Goal: Transaction & Acquisition: Purchase product/service

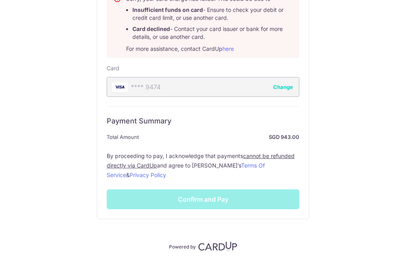
scroll to position [191, 0]
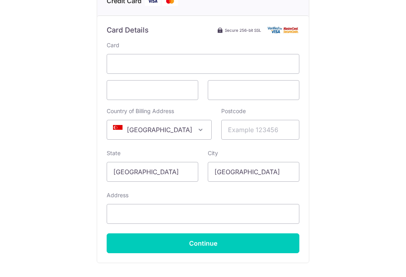
scroll to position [141, 0]
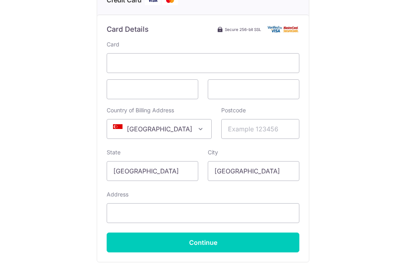
click at [196, 124] on span at bounding box center [201, 129] width 10 height 10
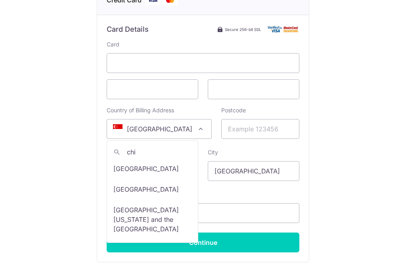
scroll to position [0, 0]
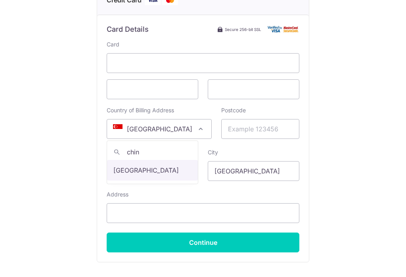
type input "china"
select select "48"
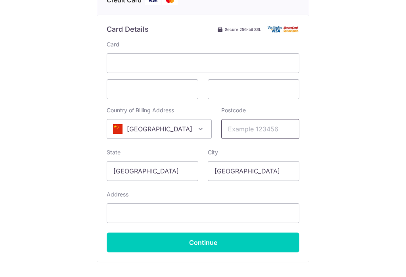
click at [244, 119] on input "Postcode" at bounding box center [260, 129] width 78 height 20
type input "101318"
click at [144, 161] on input "[GEOGRAPHIC_DATA]" at bounding box center [153, 171] width 92 height 20
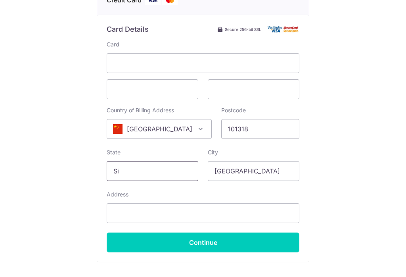
type input "S"
type input "[GEOGRAPHIC_DATA]"
type input "S"
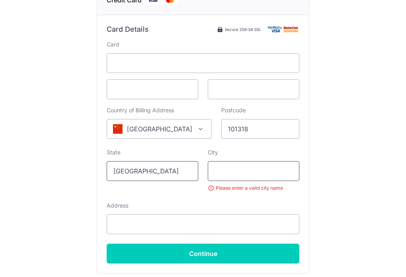
type input "e"
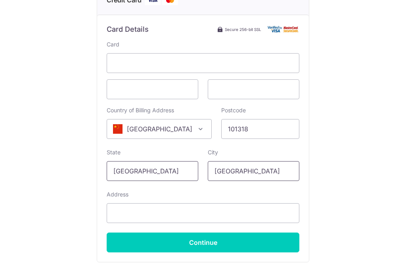
type input "[GEOGRAPHIC_DATA]"
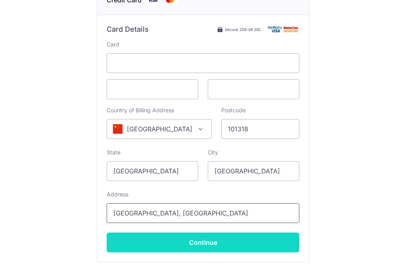
type input "[GEOGRAPHIC_DATA], [GEOGRAPHIC_DATA]"
click at [263, 234] on input "Continue" at bounding box center [203, 242] width 193 height 20
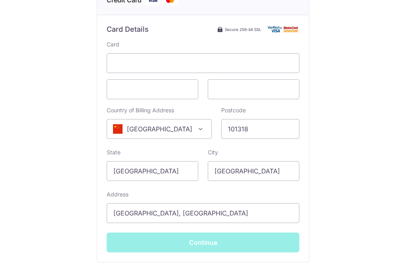
type input "**** 9474"
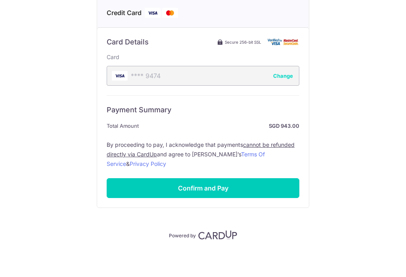
scroll to position [116, 0]
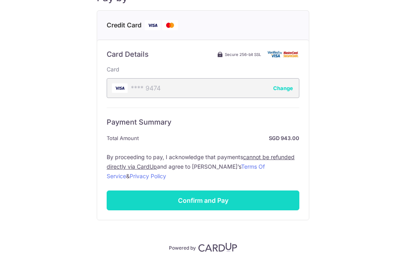
click at [257, 190] on input "Confirm and Pay" at bounding box center [203, 200] width 193 height 20
